Goal: Task Accomplishment & Management: Manage account settings

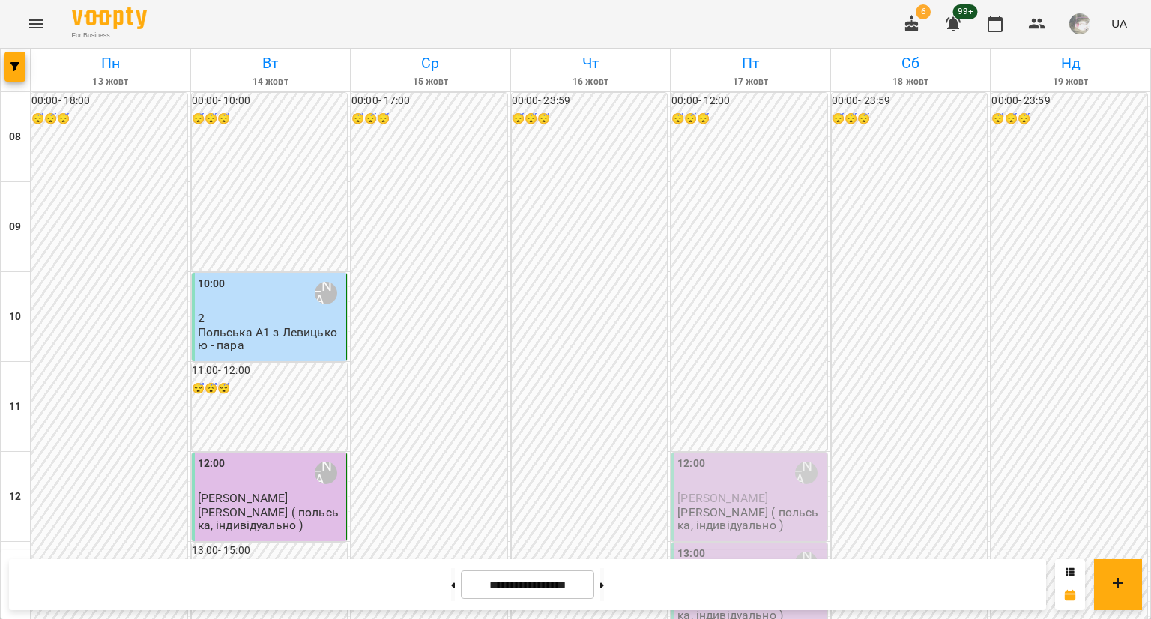
scroll to position [336, 0]
click at [18, 56] on button "button" at bounding box center [14, 67] width 21 height 30
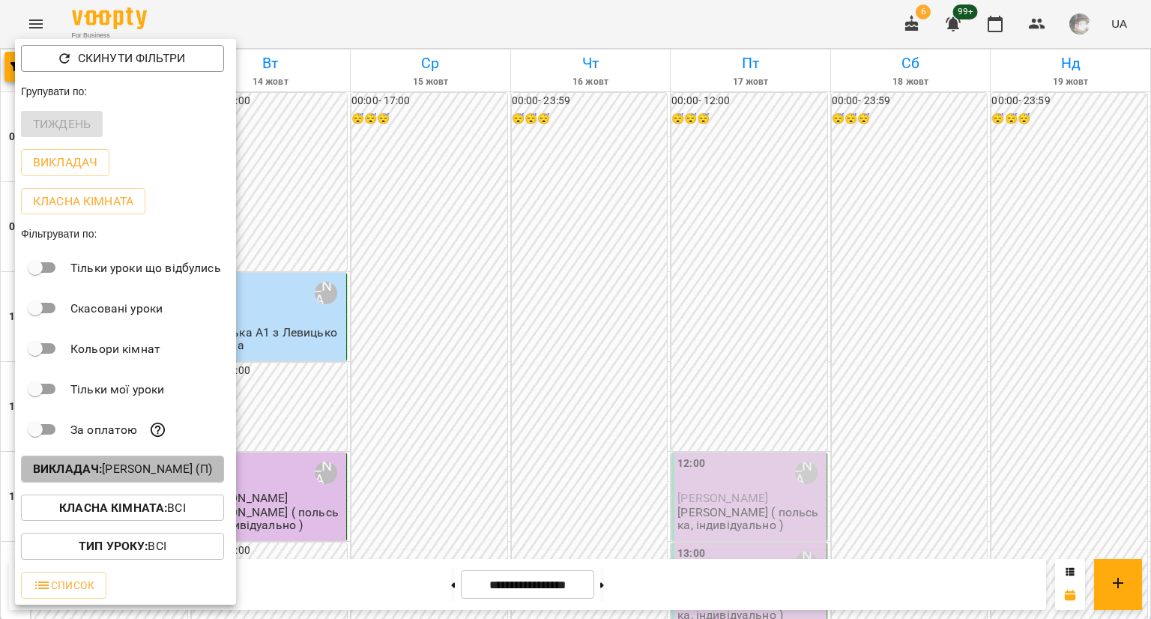
click at [143, 474] on p "Викладач : [PERSON_NAME] (п)" at bounding box center [122, 469] width 179 height 18
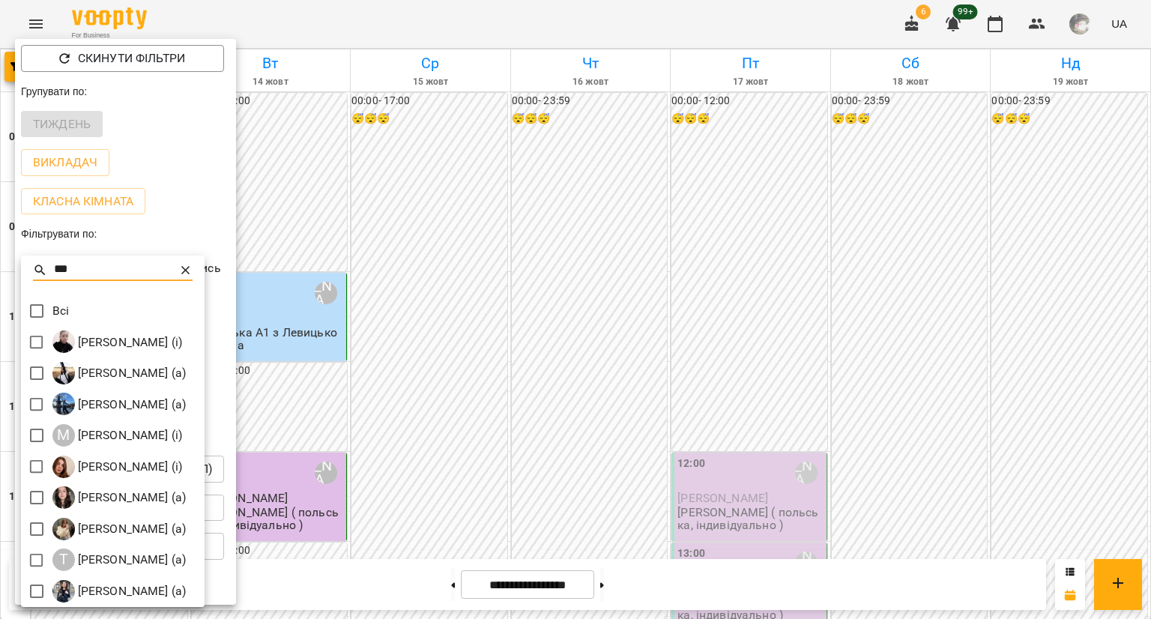
type input "***"
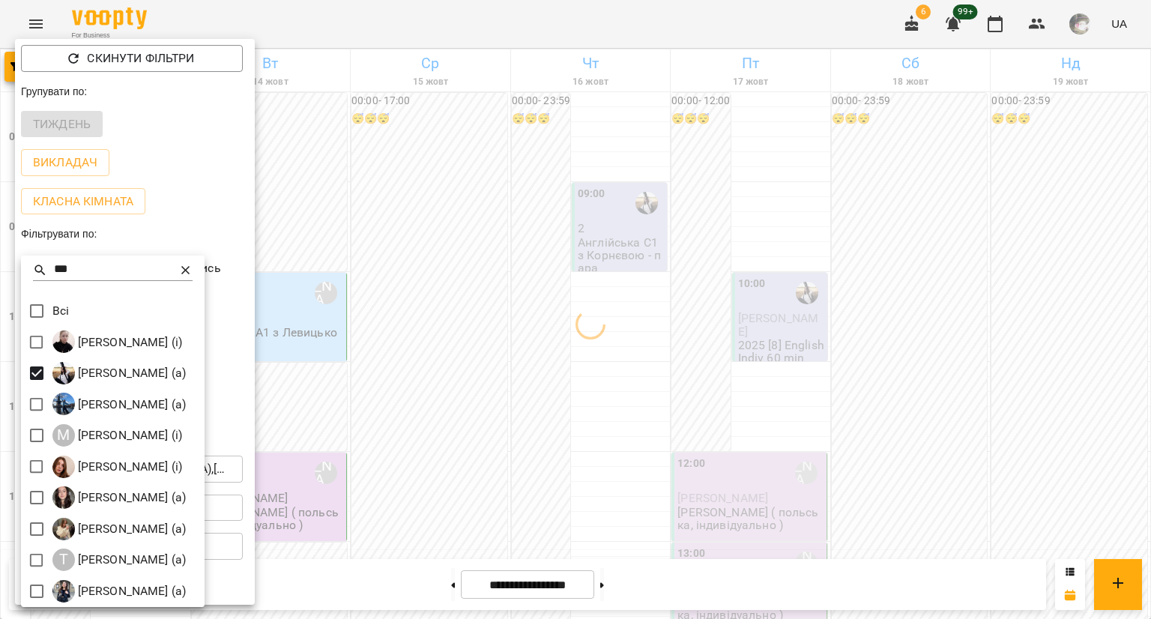
click at [449, 203] on div at bounding box center [575, 309] width 1151 height 619
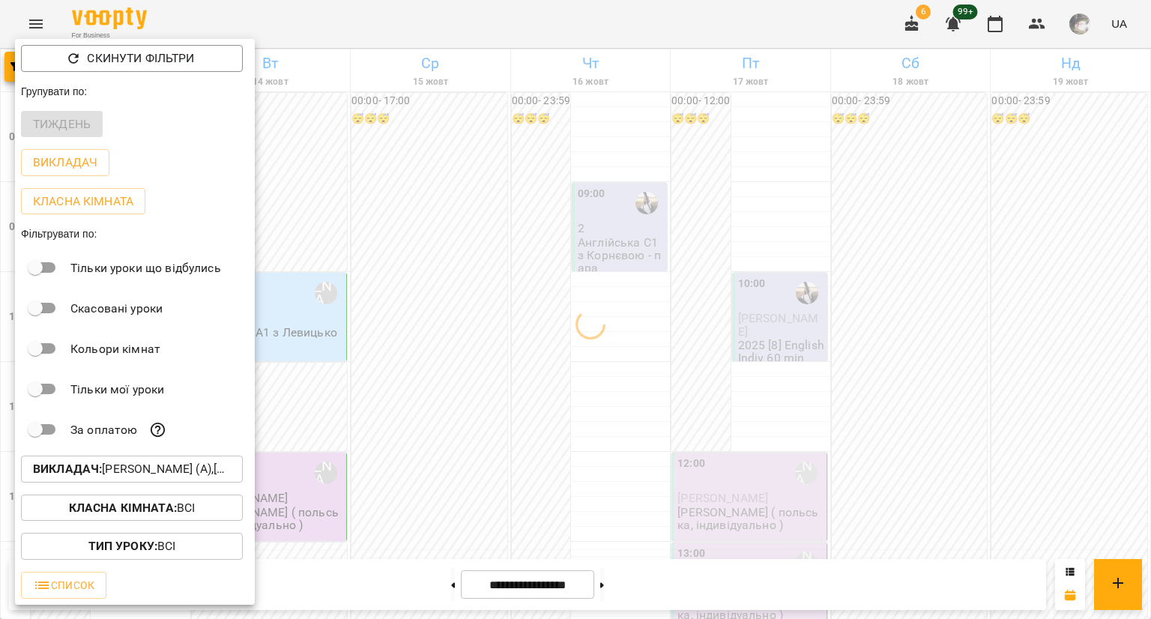
click at [449, 203] on div at bounding box center [575, 309] width 1151 height 619
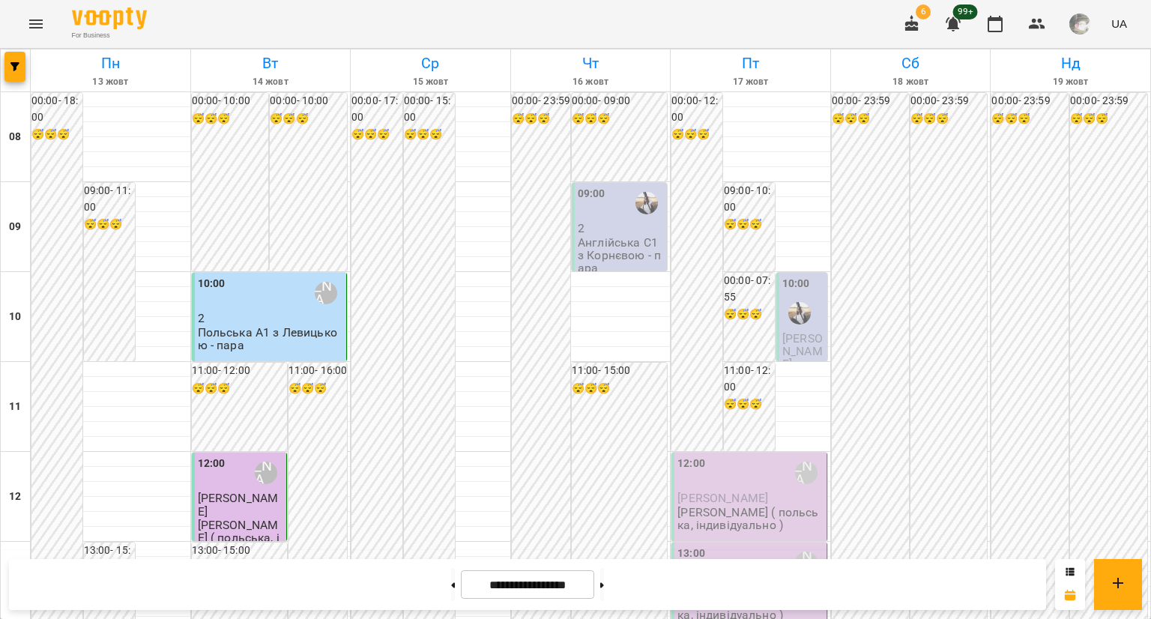
scroll to position [802, 0]
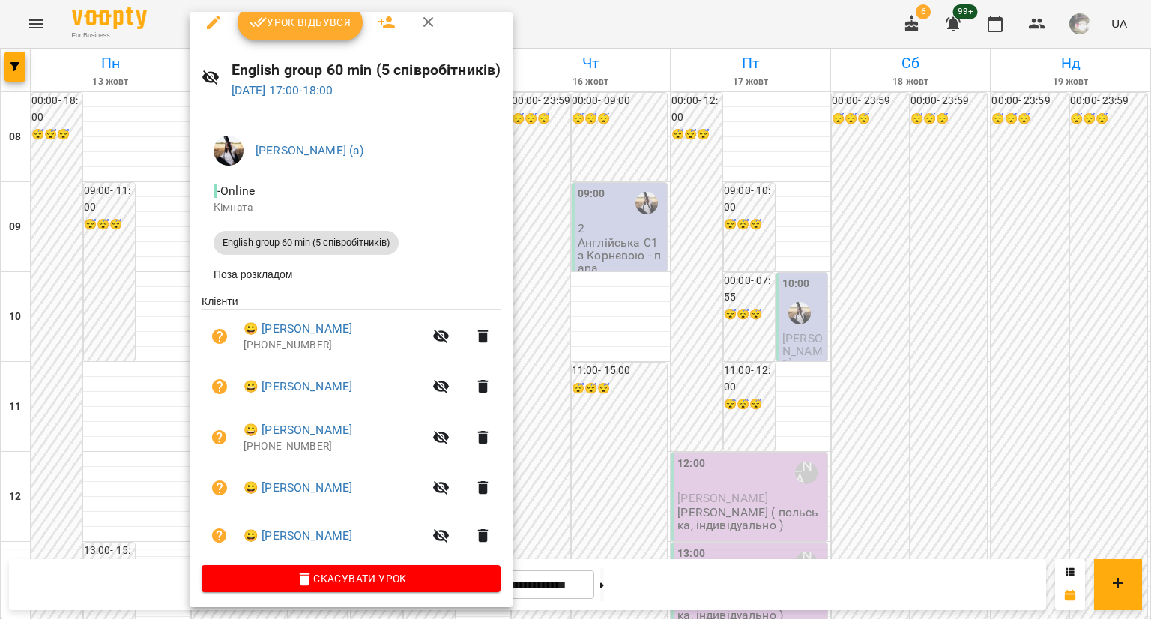
scroll to position [21, 0]
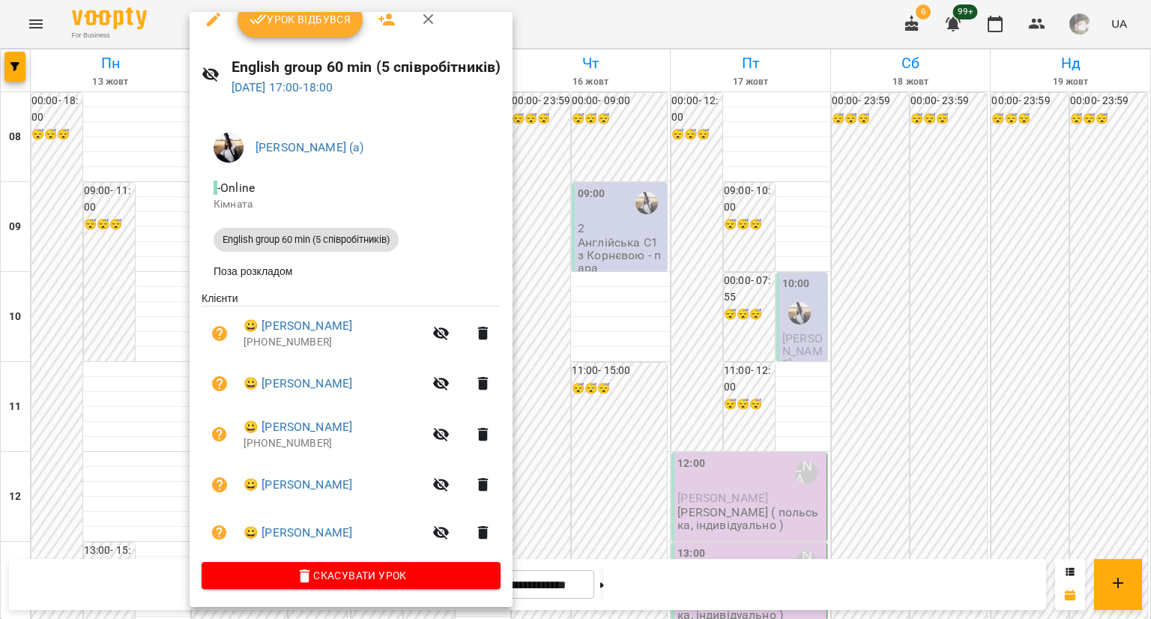
click at [67, 311] on div at bounding box center [575, 309] width 1151 height 619
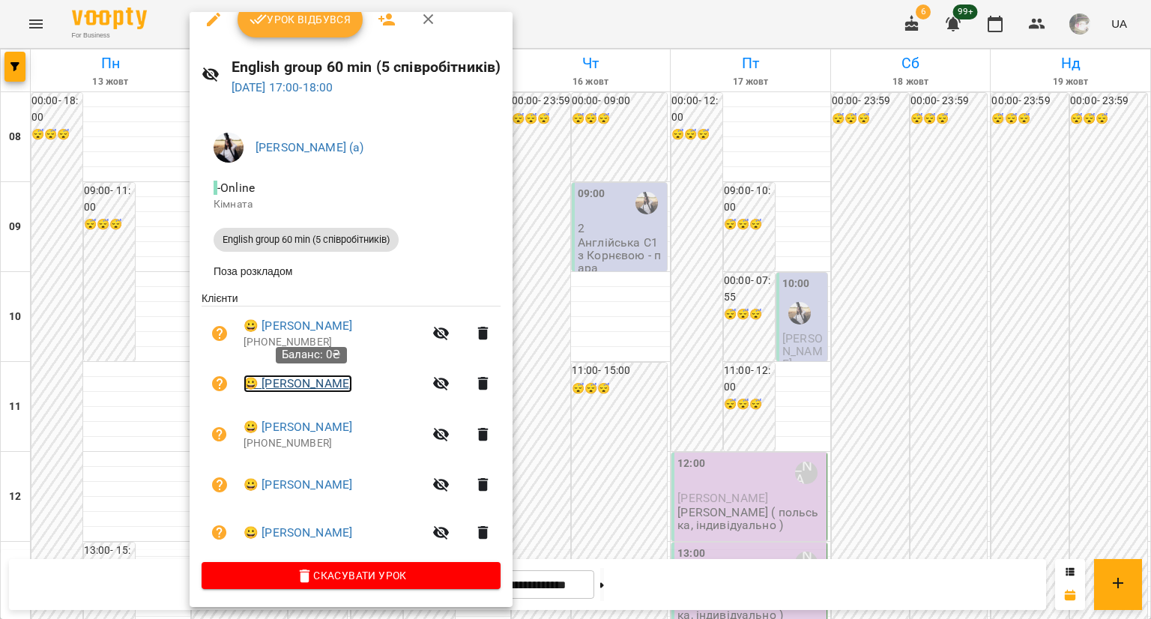
click at [310, 379] on link "😀 [PERSON_NAME]" at bounding box center [298, 384] width 109 height 18
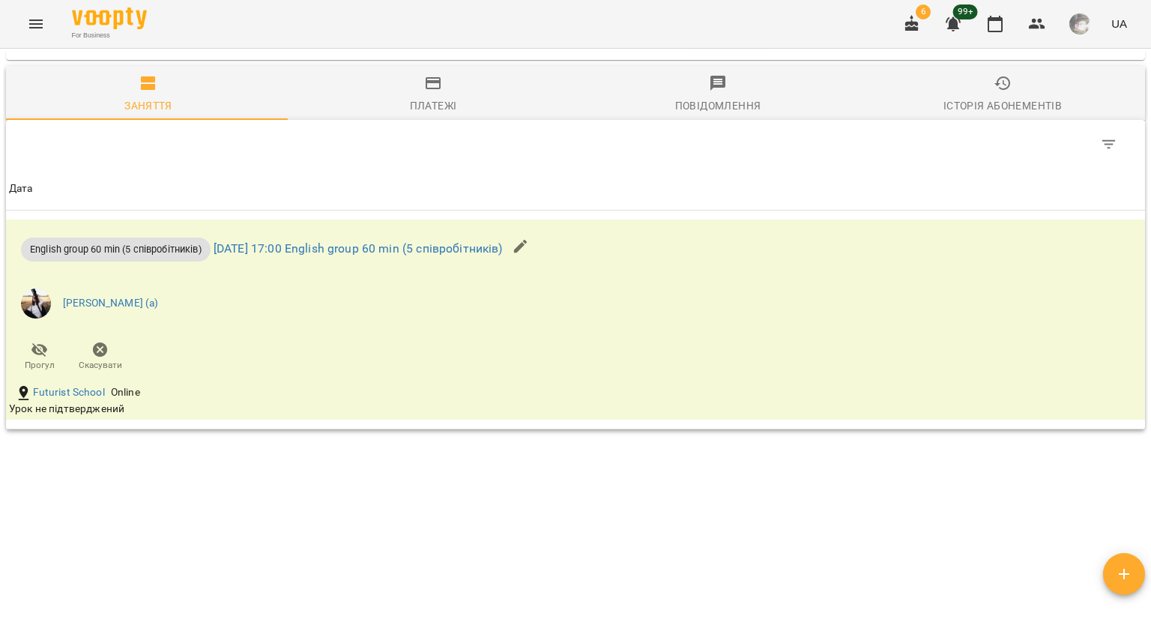
scroll to position [771, 0]
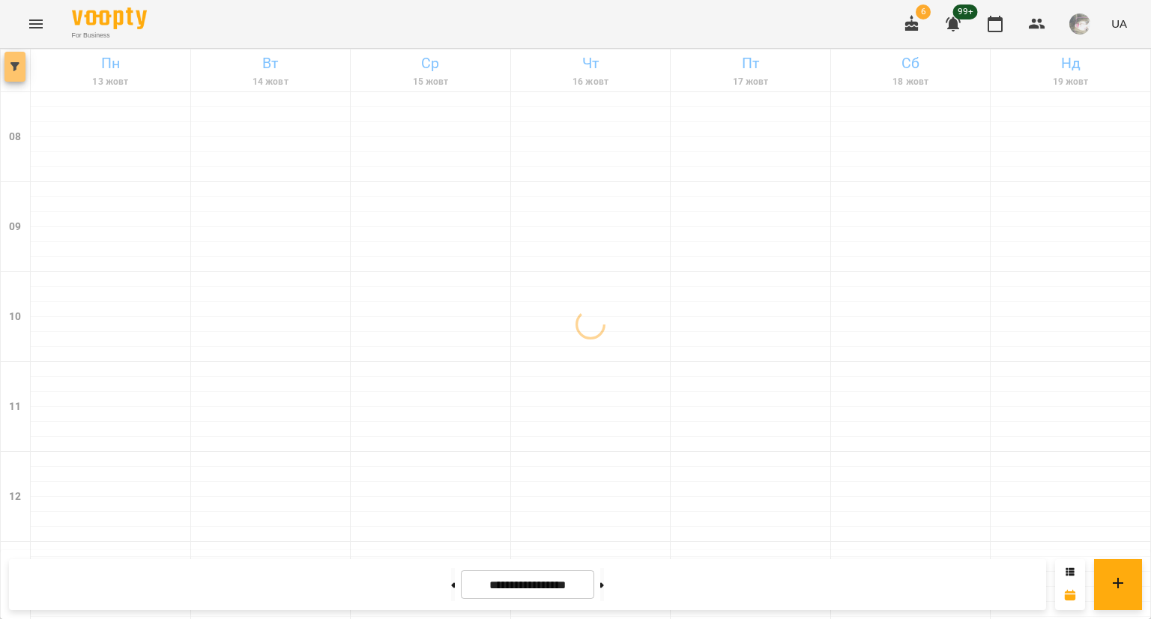
click at [11, 76] on button "button" at bounding box center [14, 67] width 21 height 30
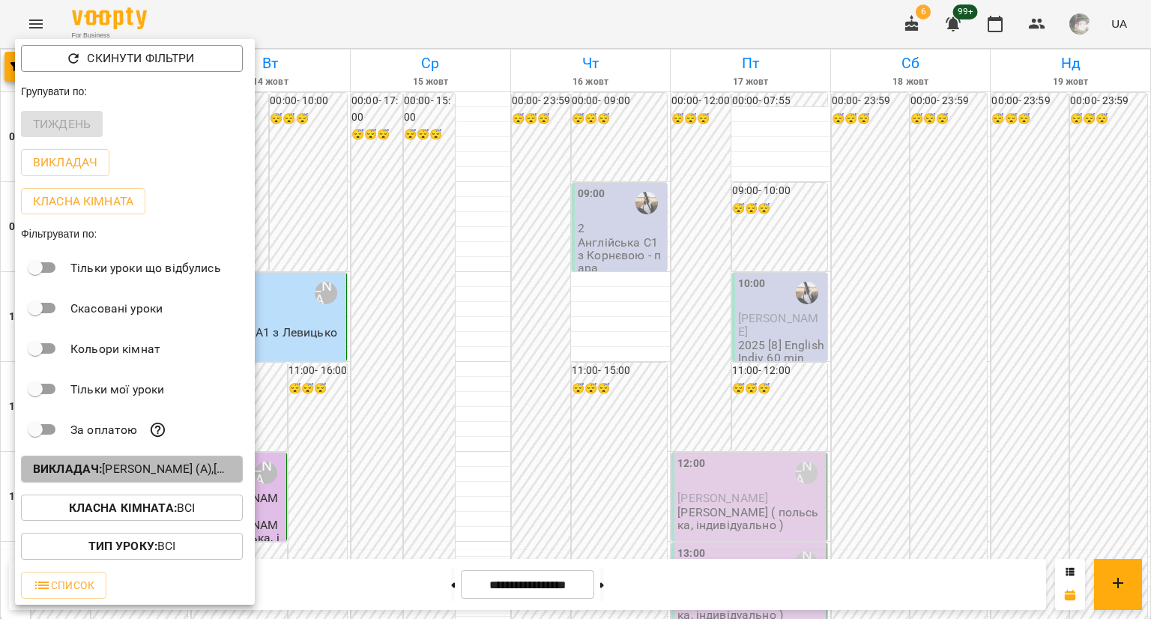
click at [168, 467] on p "Викладач : [PERSON_NAME] (а),[PERSON_NAME] (п)" at bounding box center [132, 469] width 198 height 18
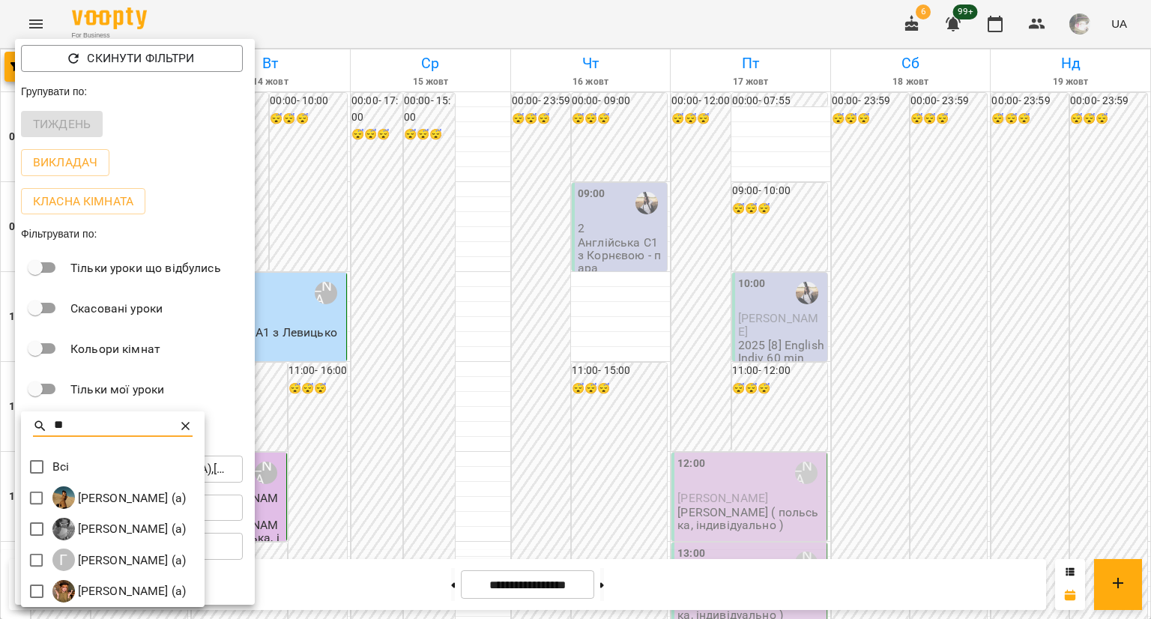
type input "*"
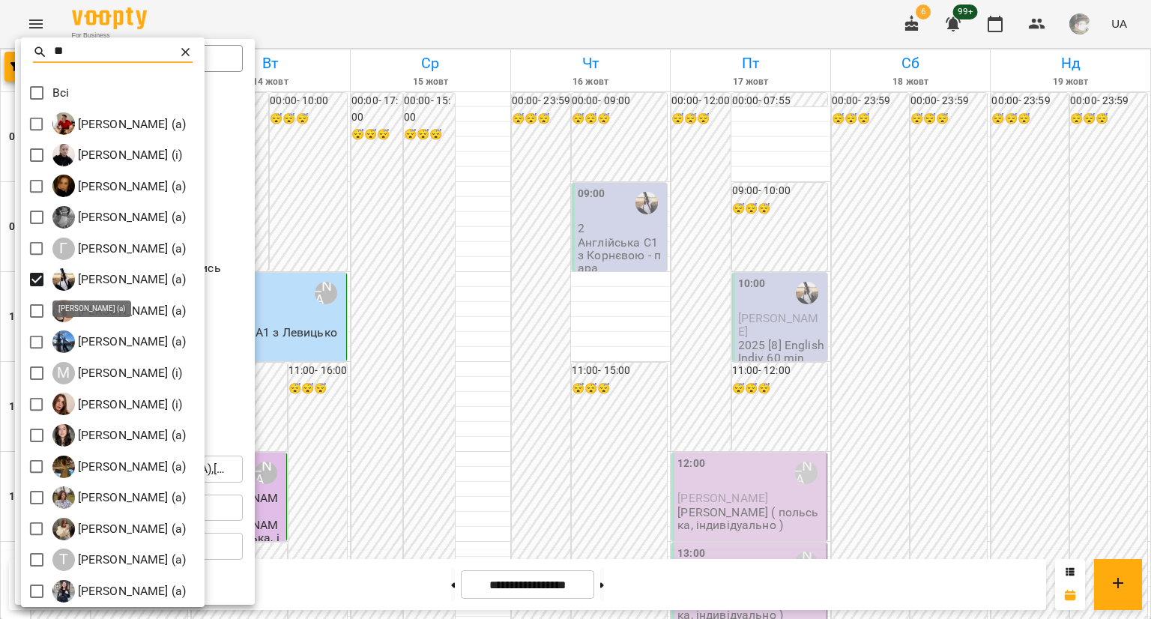
scroll to position [3, 0]
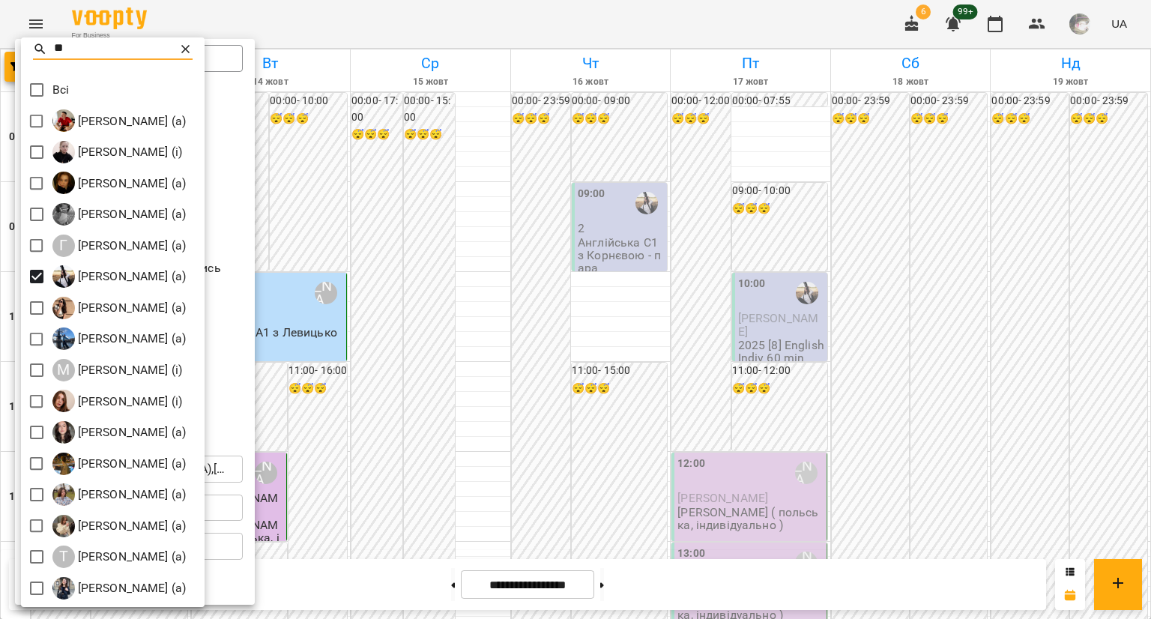
type input "**"
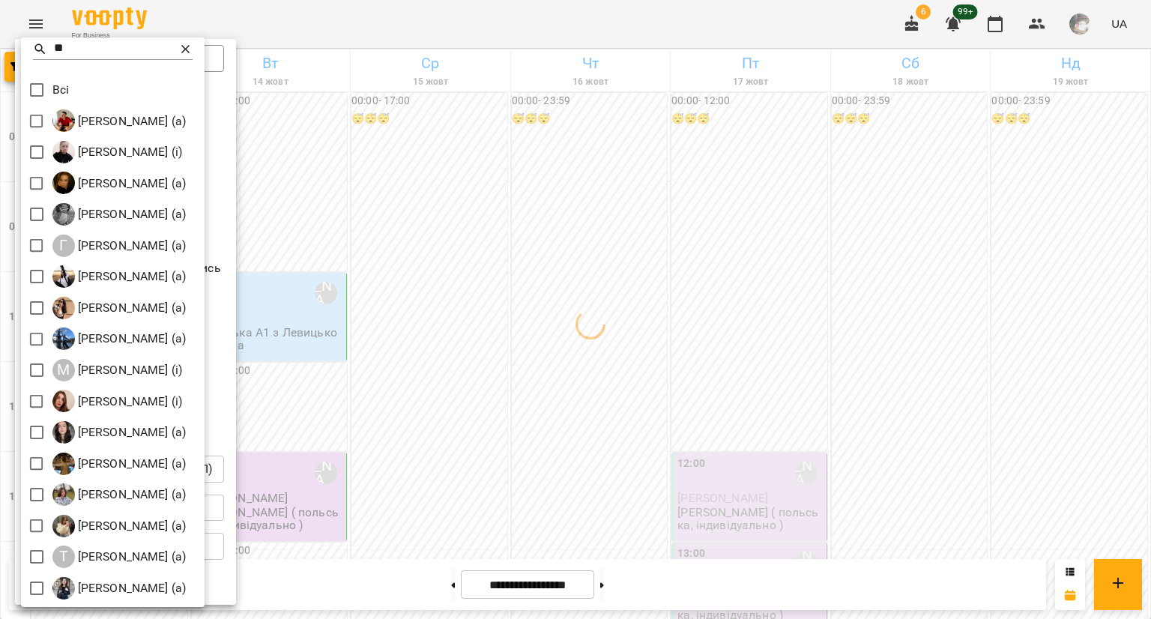
click at [193, 52] on icon at bounding box center [185, 49] width 15 height 15
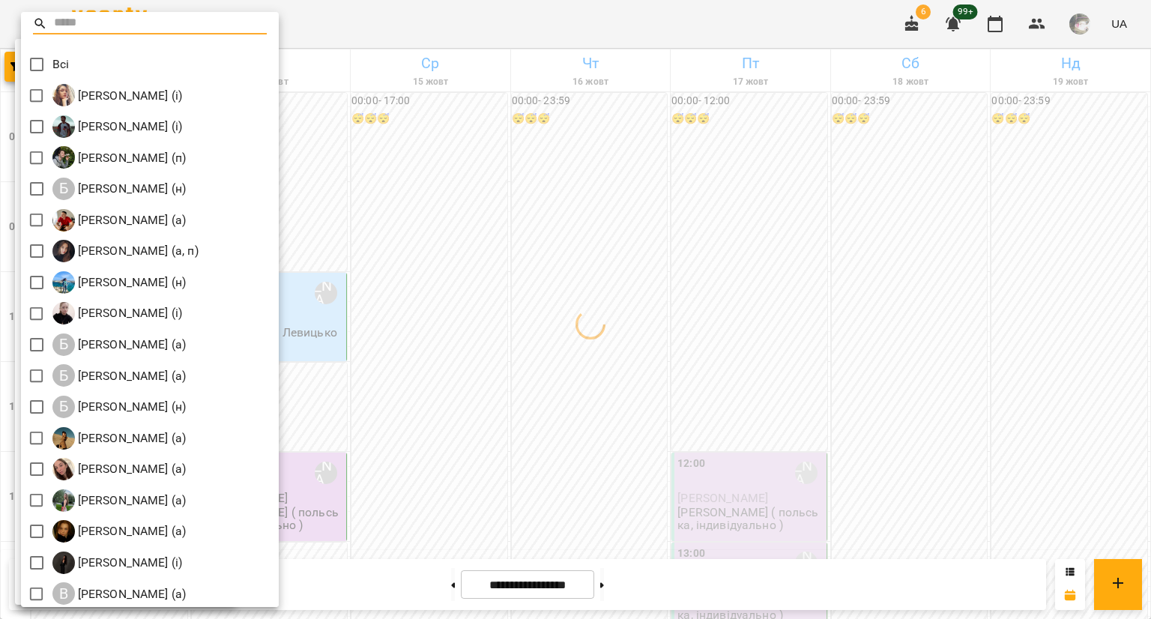
click at [211, 16] on input "text" at bounding box center [161, 24] width 214 height 22
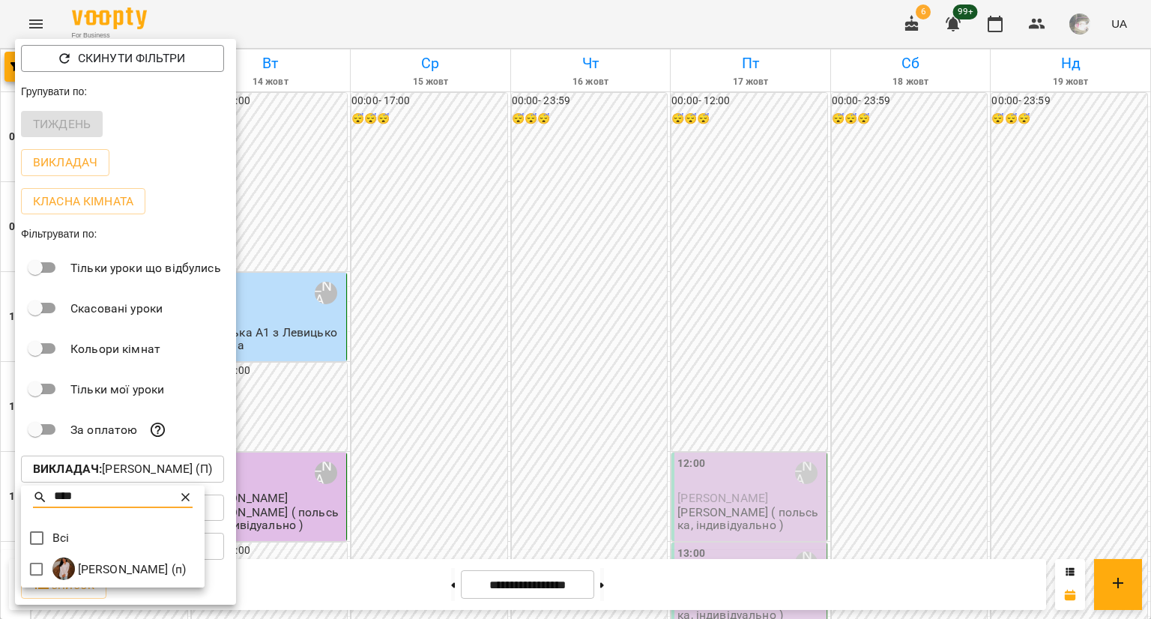
type input "****"
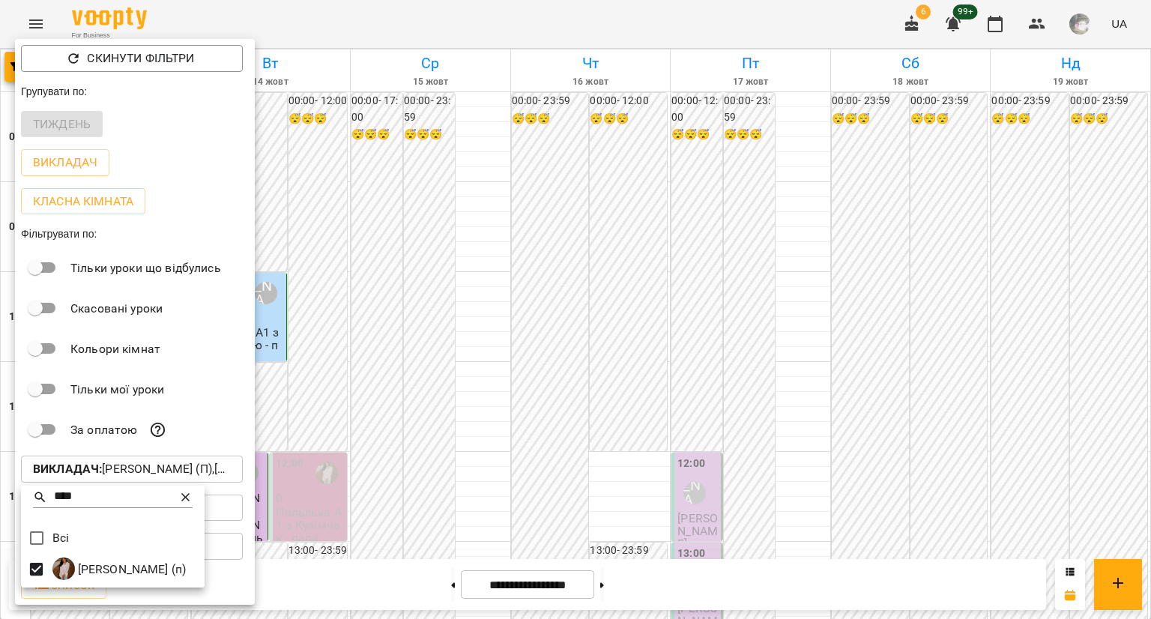
click at [288, 265] on div at bounding box center [575, 309] width 1151 height 619
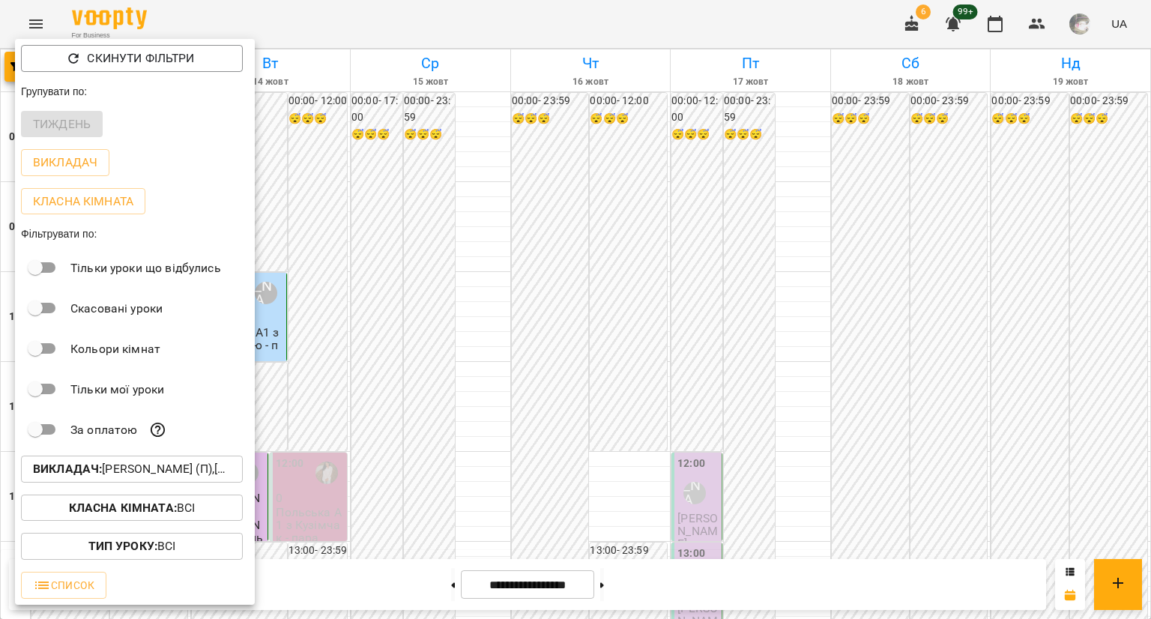
click at [288, 265] on div at bounding box center [575, 309] width 1151 height 619
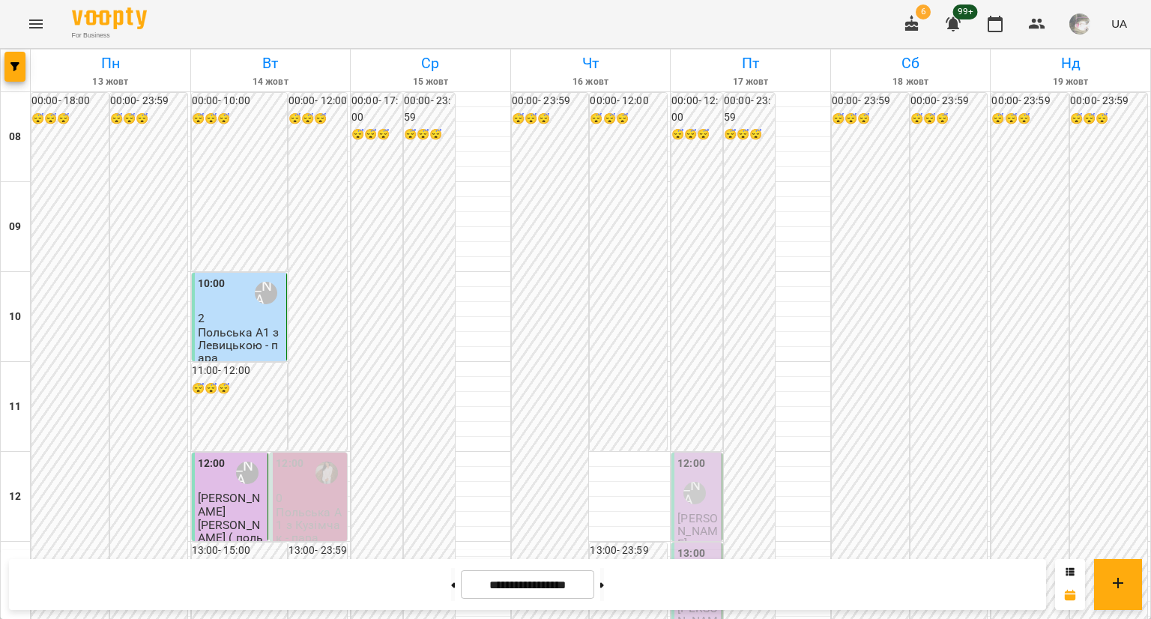
scroll to position [256, 0]
click at [298, 492] on p "0" at bounding box center [310, 498] width 68 height 13
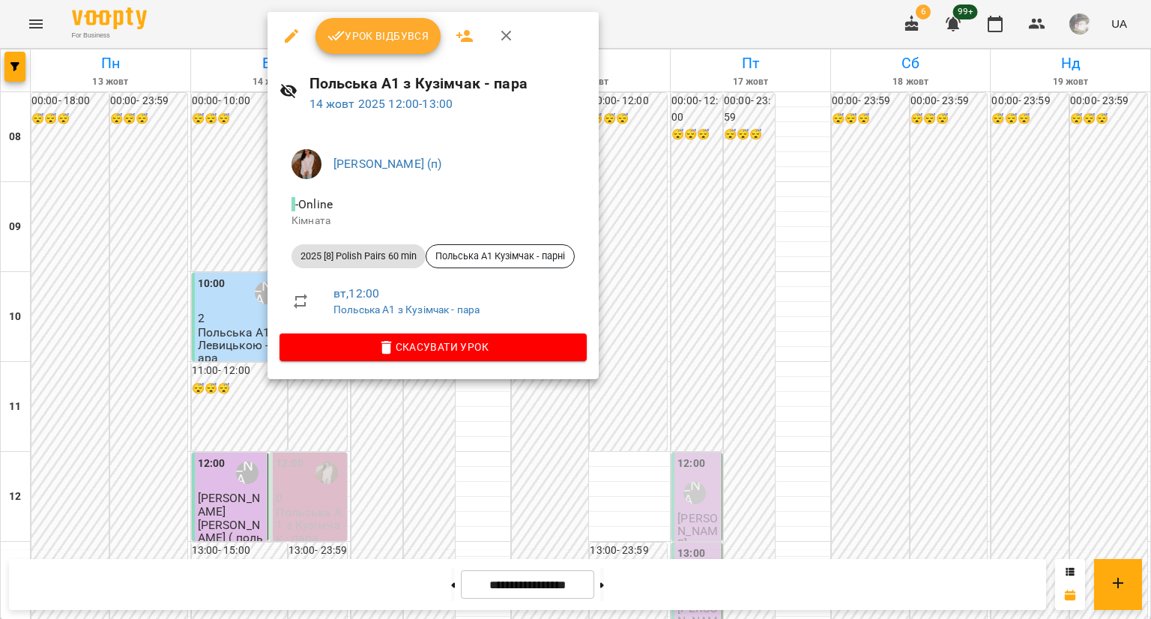
click at [37, 22] on div at bounding box center [575, 309] width 1151 height 619
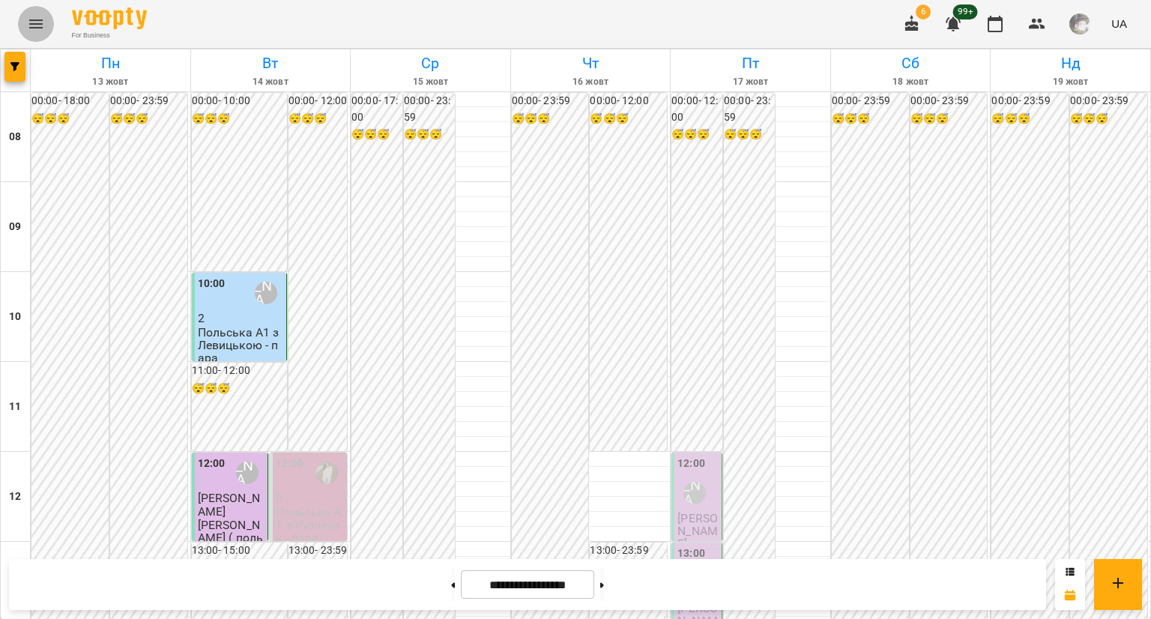
click at [37, 22] on icon "Menu" at bounding box center [36, 24] width 18 height 18
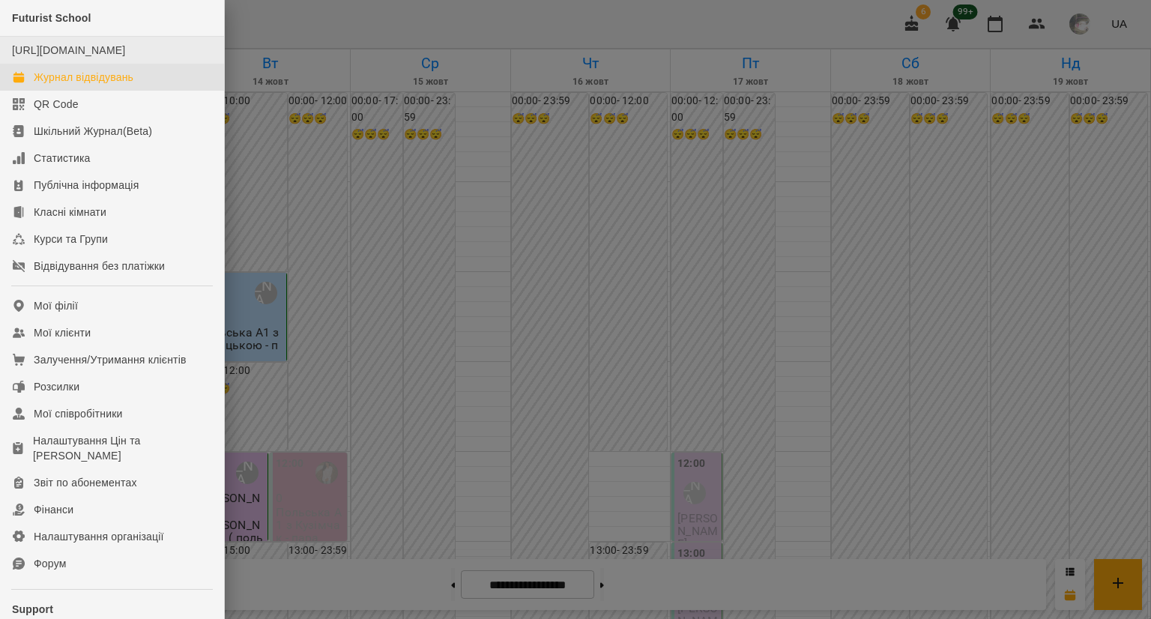
click at [209, 64] on li "[URL][DOMAIN_NAME]" at bounding box center [112, 50] width 224 height 27
click at [261, 123] on div at bounding box center [575, 309] width 1151 height 619
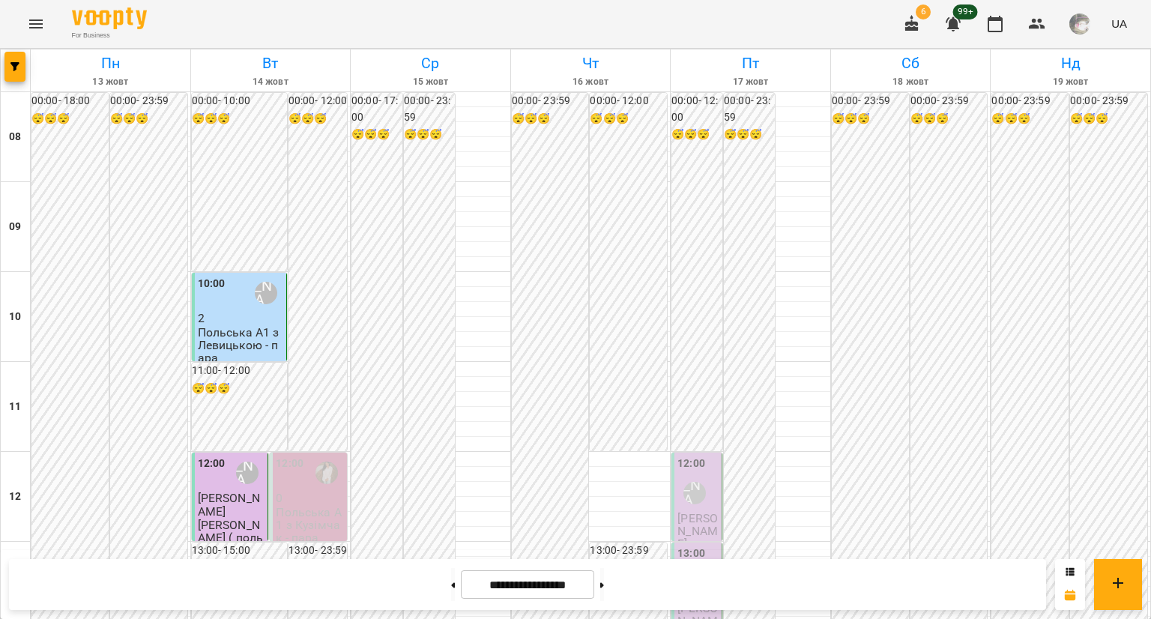
scroll to position [0, 0]
click at [15, 67] on icon "button" at bounding box center [14, 66] width 9 height 9
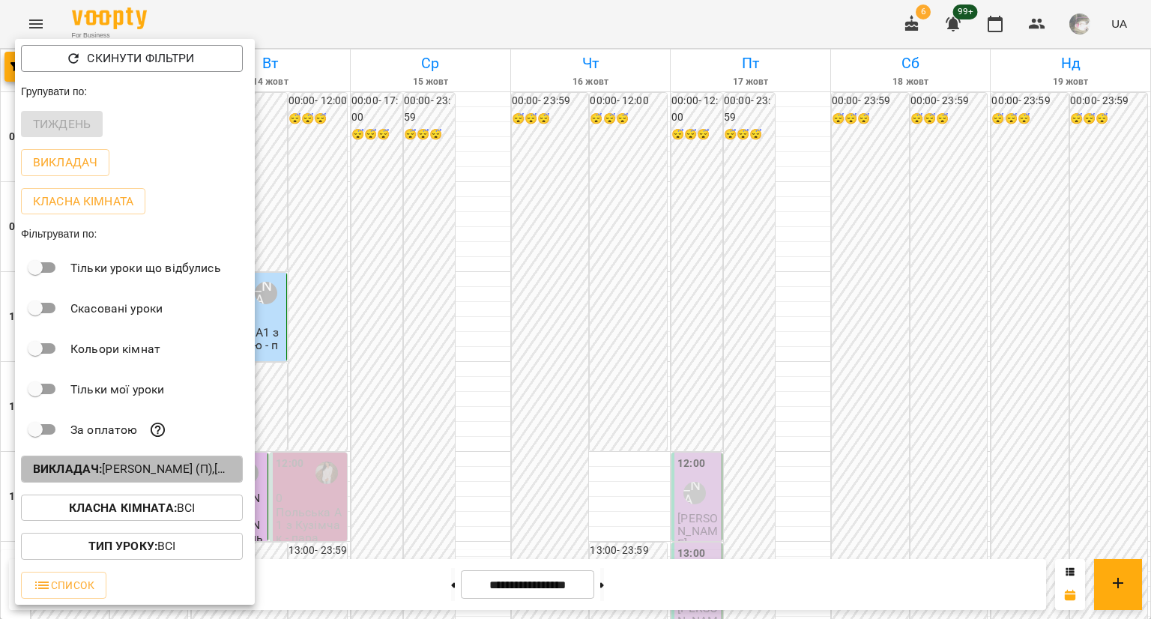
click at [75, 476] on b "Викладач :" at bounding box center [67, 469] width 69 height 14
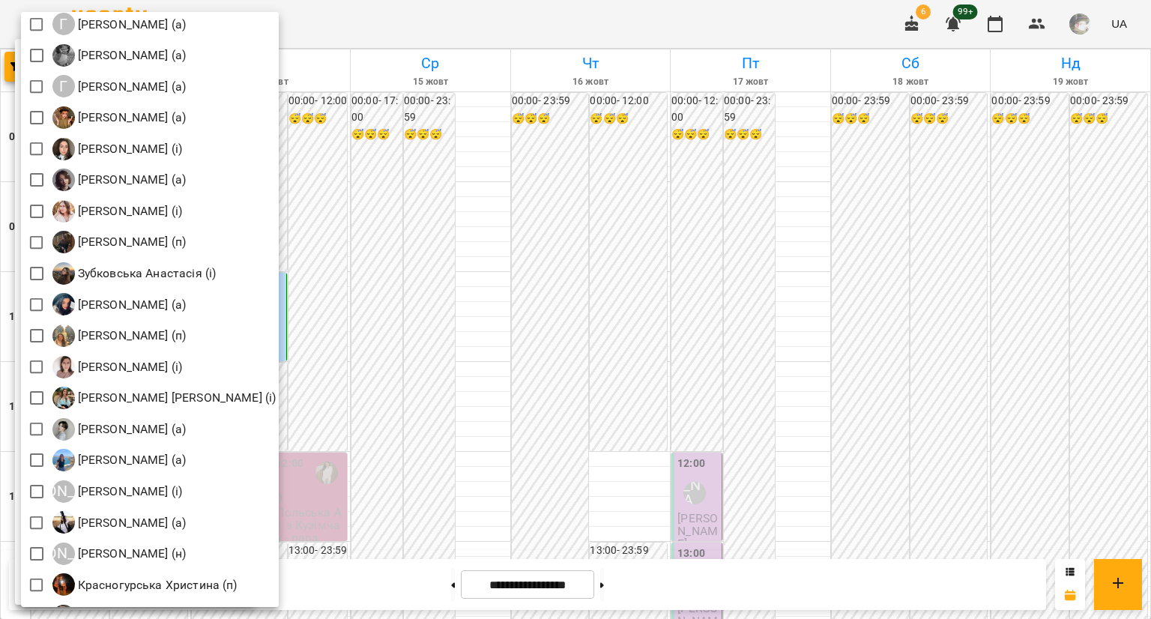
scroll to position [711, 0]
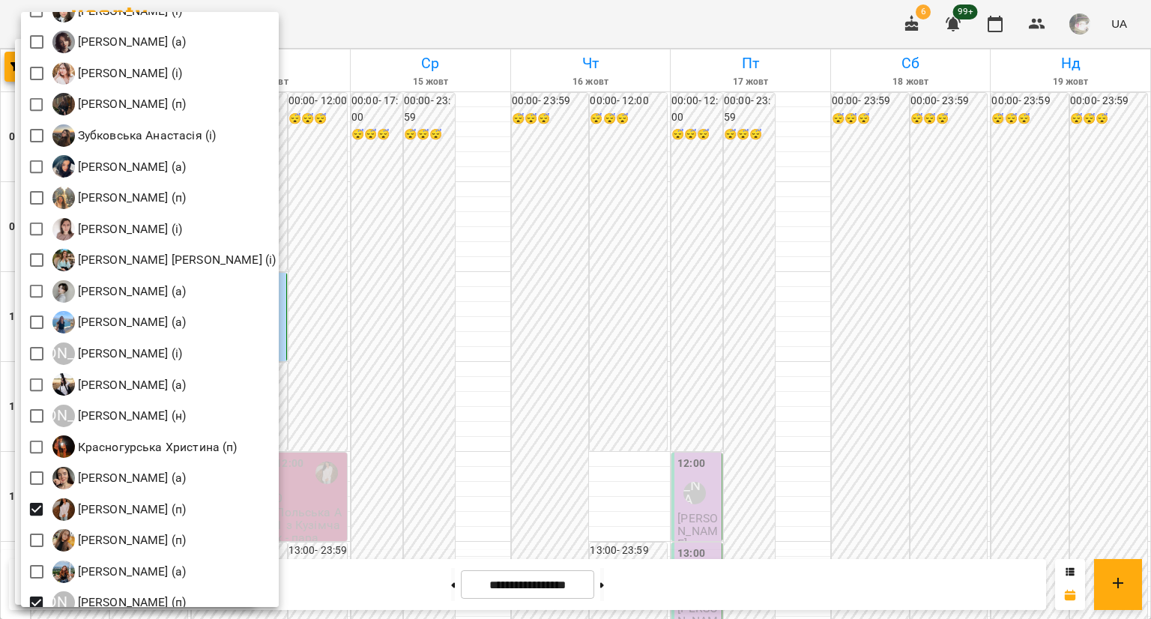
type input "*"
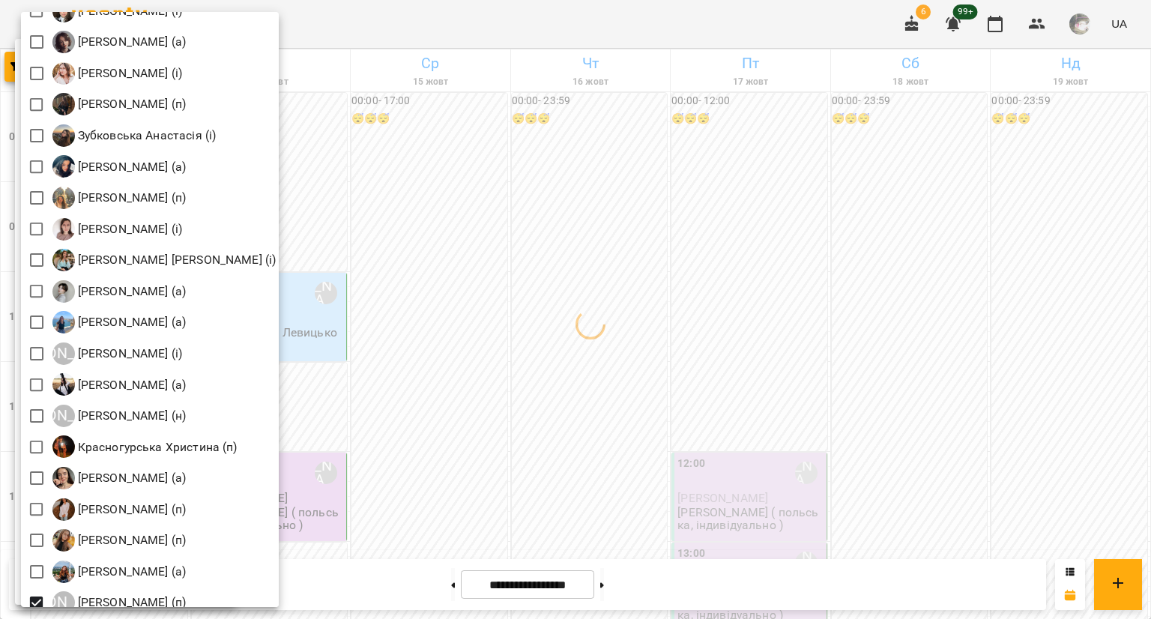
click at [532, 163] on div at bounding box center [575, 309] width 1151 height 619
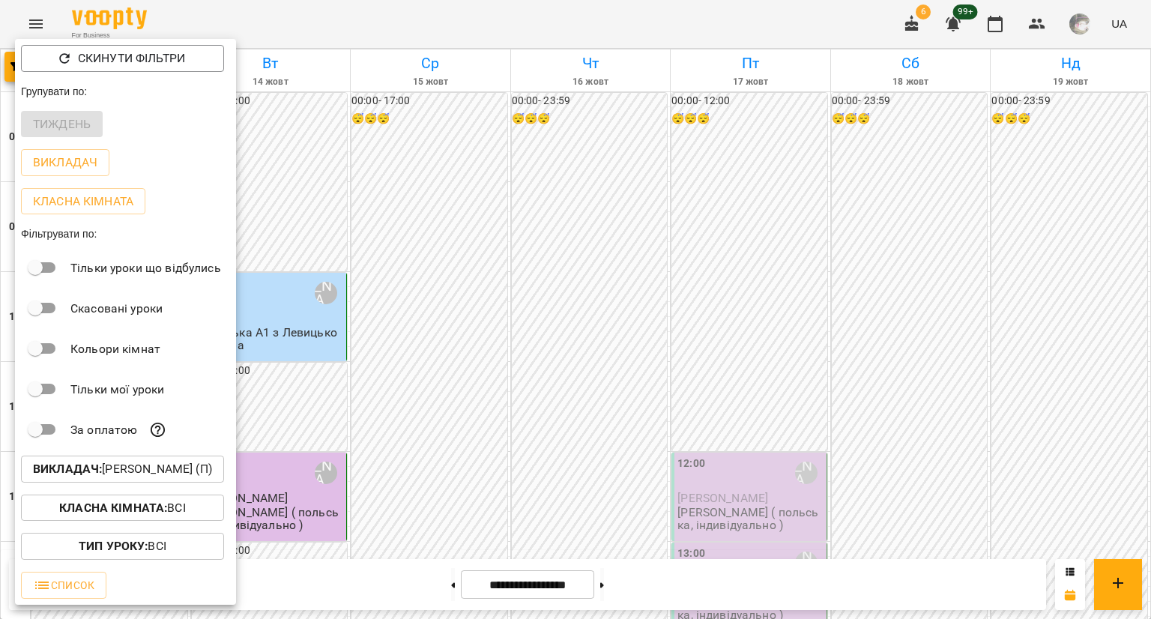
click at [322, 163] on div at bounding box center [575, 309] width 1151 height 619
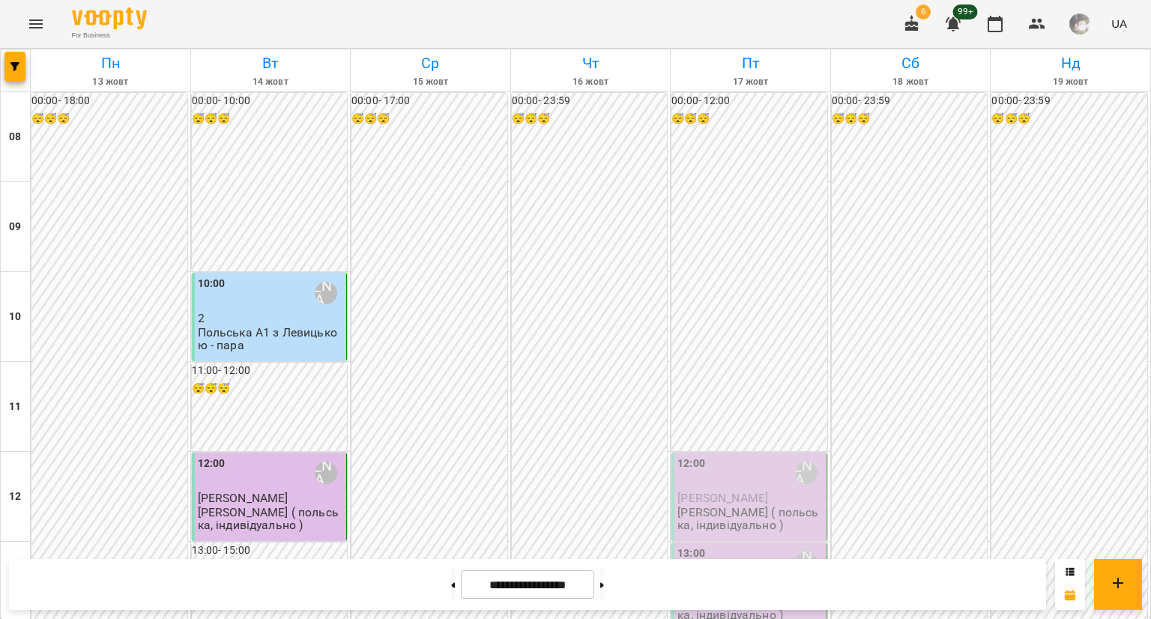
scroll to position [816, 0]
